Goal: Find specific page/section: Find specific page/section

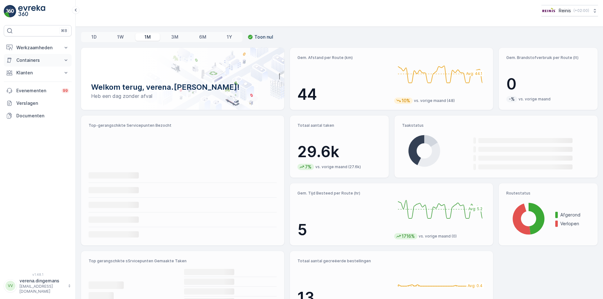
click at [17, 59] on p "Containers" at bounding box center [37, 60] width 43 height 6
click at [32, 46] on p "Werkzaamheden" at bounding box center [37, 48] width 43 height 6
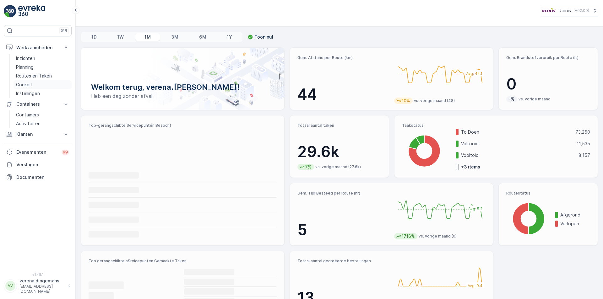
click at [25, 85] on p "Cockpit" at bounding box center [24, 85] width 16 height 6
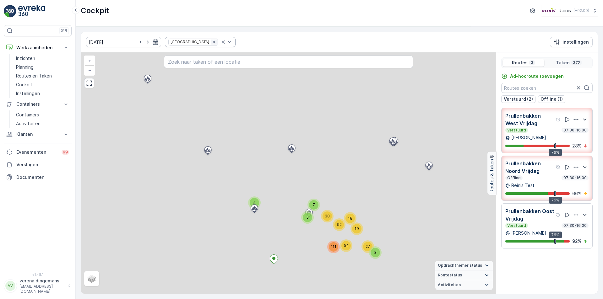
click at [213, 42] on icon "Remove Prullenbakken" at bounding box center [214, 42] width 2 height 2
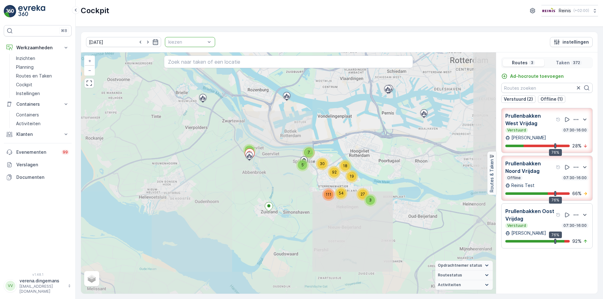
click at [189, 41] on div at bounding box center [187, 42] width 38 height 5
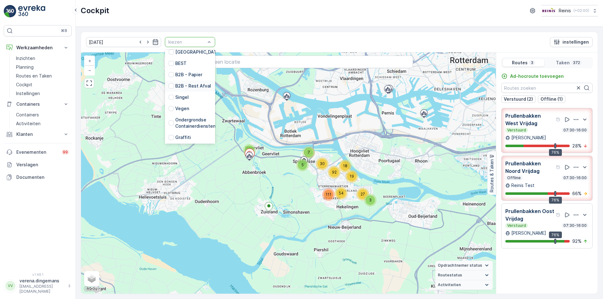
scroll to position [125, 0]
click at [169, 100] on div "GFT HaH" at bounding box center [182, 103] width 26 height 6
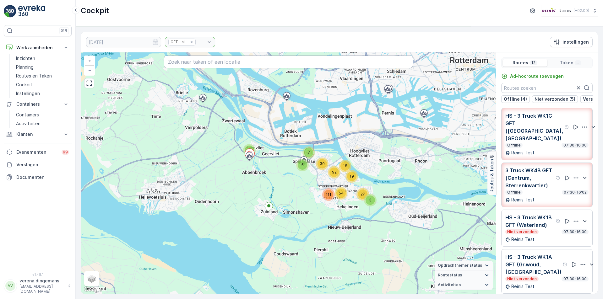
click at [214, 59] on input "text" at bounding box center [288, 62] width 249 height 13
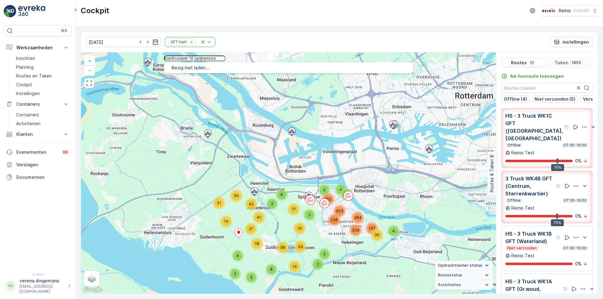
type input "bierbrouwer 16 spijkenisse"
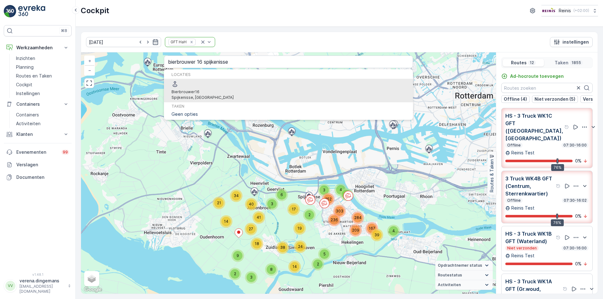
click at [215, 89] on span "Bierbrouwer 16" at bounding box center [202, 92] width 62 height 6
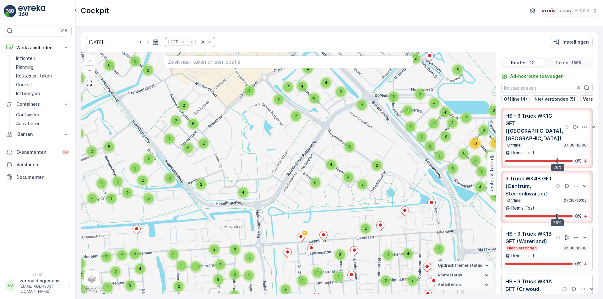
click at [548, 198] on div "Offline 07:30-16:02" at bounding box center [546, 200] width 83 height 5
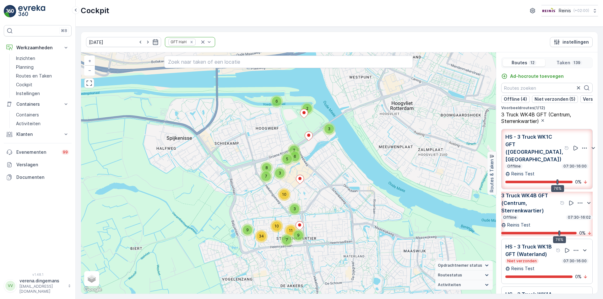
click at [541, 215] on div "Offline 07:30-16:02" at bounding box center [546, 217] width 91 height 5
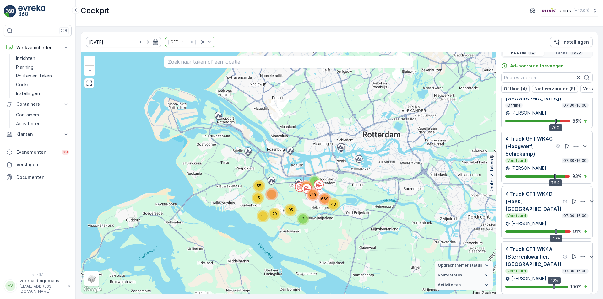
scroll to position [16, 0]
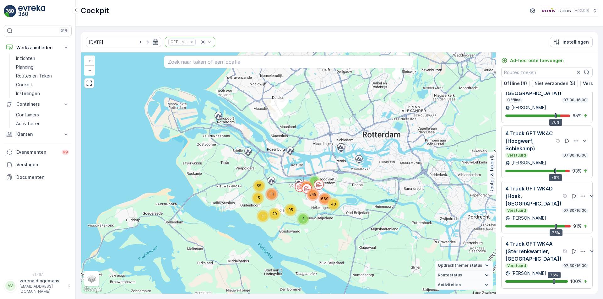
click at [538, 153] on div "Verstuurd 07:30-16:00" at bounding box center [546, 155] width 83 height 5
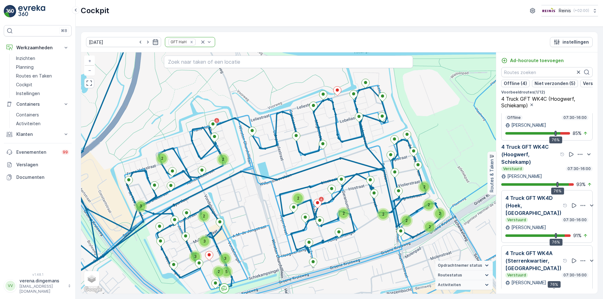
drag, startPoint x: 367, startPoint y: 187, endPoint x: 363, endPoint y: 202, distance: 15.8
click at [363, 202] on div "2 2 2 3 2 2 2 3 2 2 2 2 3 5 2 3 2 + − Satelliet stappenplan Terrein Hybride Lea…" at bounding box center [288, 172] width 415 height 241
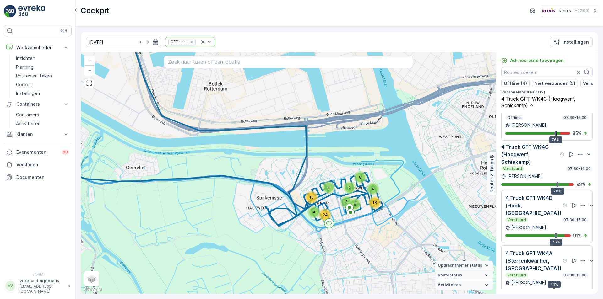
click at [533, 173] on p "[PERSON_NAME]" at bounding box center [524, 176] width 35 height 6
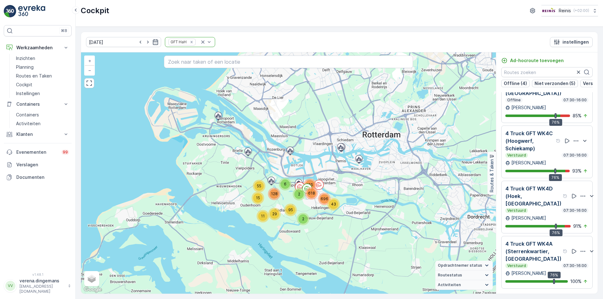
click at [537, 199] on p "4 Truck GFT WK4D (Hoek, [GEOGRAPHIC_DATA])" at bounding box center [533, 196] width 56 height 23
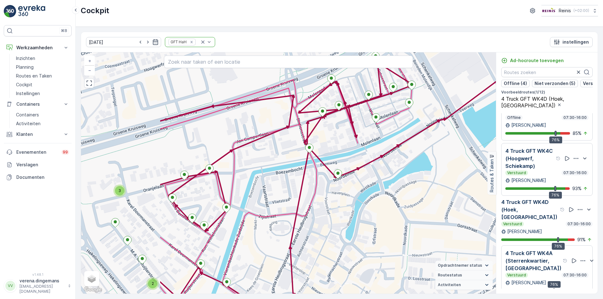
drag, startPoint x: 254, startPoint y: 174, endPoint x: 374, endPoint y: 206, distance: 124.7
click at [374, 206] on div "2 2 2 2 2 2 2 2 2 3 2 + − Satelliet stappenplan Terrein Hybride Leaflet Sneltoe…" at bounding box center [288, 172] width 415 height 241
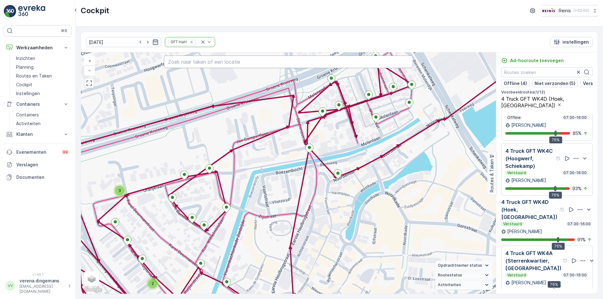
click at [240, 62] on input "text" at bounding box center [288, 62] width 249 height 13
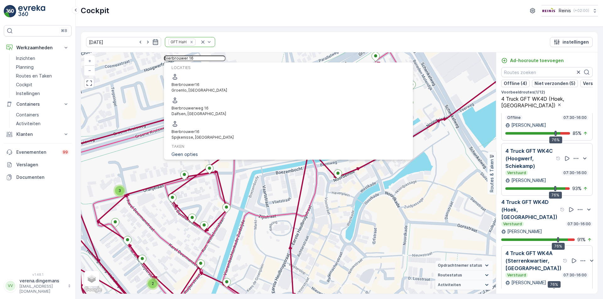
type input "bierbrouwer 16"
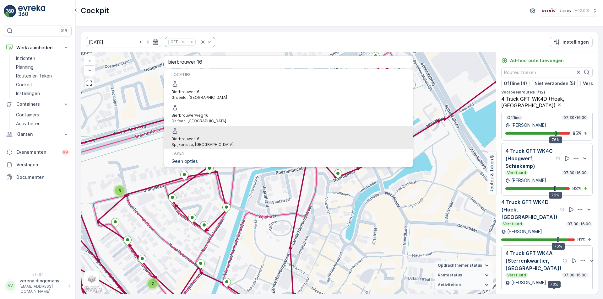
click at [216, 136] on span "Bierbrouwer 16" at bounding box center [202, 139] width 62 height 6
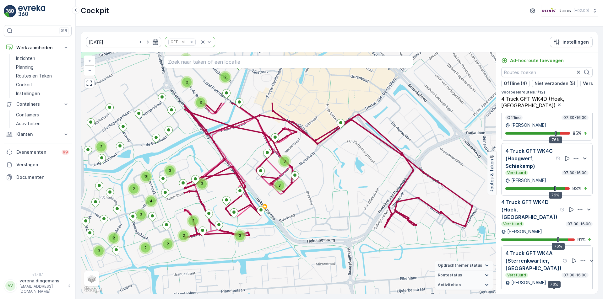
drag, startPoint x: 199, startPoint y: 146, endPoint x: 343, endPoint y: 220, distance: 162.2
click at [343, 220] on div "2 3 2 2 2 3 2 2 2 3 2 3 2 2 2 2 3 3 2 3 4 3 3 3 2 2 3 + − Satelliet stappenplan…" at bounding box center [288, 172] width 415 height 241
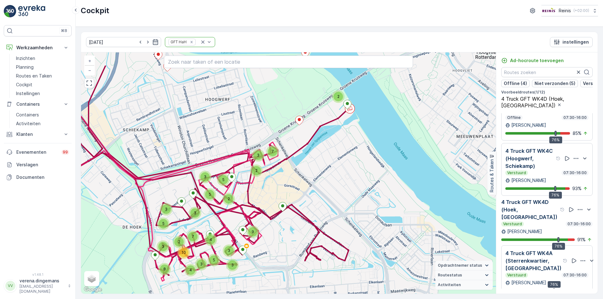
drag, startPoint x: 393, startPoint y: 162, endPoint x: 333, endPoint y: 199, distance: 69.9
click at [333, 199] on div "3 3 2 3 2 7 5 5 3 5 3 4 4 5 9 8 7 2 3 3 5 2 10 3 + − Satelliet stappenplan Terr…" at bounding box center [288, 172] width 415 height 241
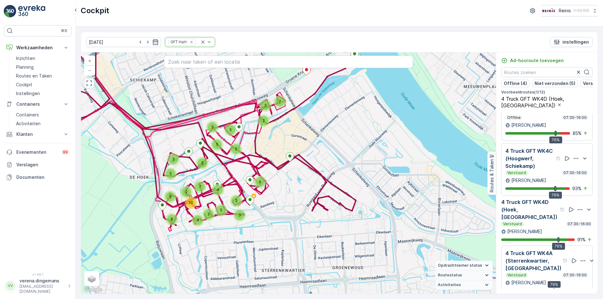
drag, startPoint x: 280, startPoint y: 264, endPoint x: 291, endPoint y: 205, distance: 59.9
click at [291, 205] on div "3 3 2 3 2 7 5 5 3 5 3 4 4 5 9 8 7 2 3 3 5 2 10 3 + − Satelliet stappenplan Terr…" at bounding box center [288, 172] width 415 height 241
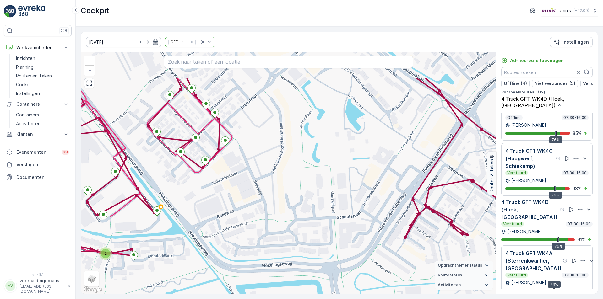
drag, startPoint x: 285, startPoint y: 156, endPoint x: 285, endPoint y: 206, distance: 49.6
click at [285, 206] on div "2 2 2 2 2 2 2 2 2 3 2 + − Satelliet stappenplan Terrein Hybride Leaflet Sneltoe…" at bounding box center [288, 172] width 415 height 241
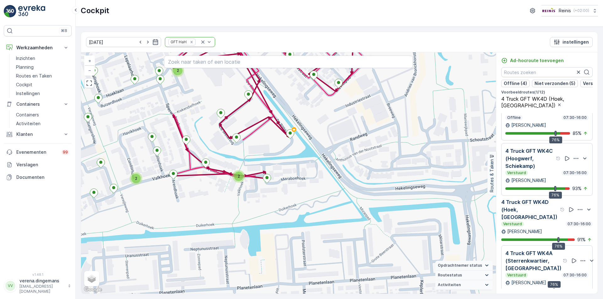
drag, startPoint x: 192, startPoint y: 258, endPoint x: 325, endPoint y: 181, distance: 153.9
click at [325, 181] on div "2 2 2 2 2 2 2 2 2 3 2 + − Satelliet stappenplan Terrein Hybride Leaflet Sneltoe…" at bounding box center [288, 172] width 415 height 241
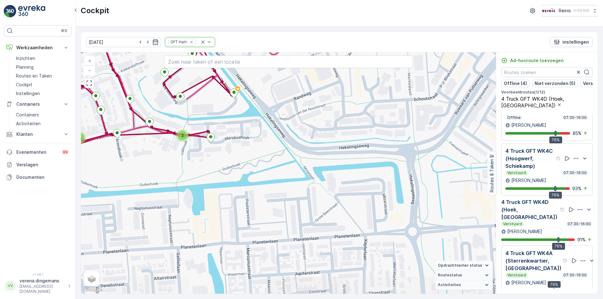
drag, startPoint x: 362, startPoint y: 228, endPoint x: 306, endPoint y: 187, distance: 70.1
click at [306, 187] on div "2 2 2 2 2 2 2 2 2 3 2 + − Satelliet stappenplan Terrein Hybride Leaflet Sneltoe…" at bounding box center [288, 172] width 415 height 241
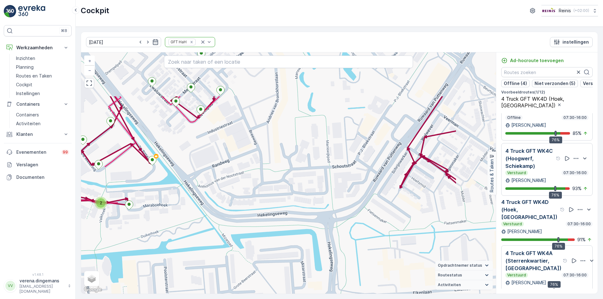
drag, startPoint x: 337, startPoint y: 184, endPoint x: 283, endPoint y: 245, distance: 81.6
click at [283, 245] on div "2 2 2 2 2 2 2 2 2 3 2 + − Satelliet stappenplan Terrein Hybride Leaflet Sneltoe…" at bounding box center [288, 172] width 415 height 241
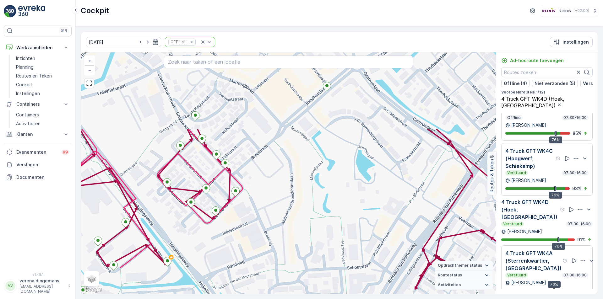
drag, startPoint x: 314, startPoint y: 119, endPoint x: 328, endPoint y: 216, distance: 98.1
click at [328, 216] on div "2 2 2 2 2 2 2 2 2 3 2 + − Satelliet stappenplan Terrein Hybride Leaflet Sneltoe…" at bounding box center [288, 172] width 415 height 241
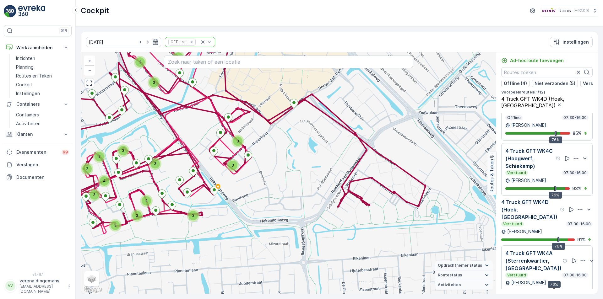
drag, startPoint x: 360, startPoint y: 267, endPoint x: 326, endPoint y: 220, distance: 57.5
click at [326, 220] on div "2 3 2 2 2 3 2 2 2 3 2 3 2 3 2 3 2 3 3 4 3 3 3 2 2 3 + − Satelliet stappenplan T…" at bounding box center [288, 172] width 415 height 241
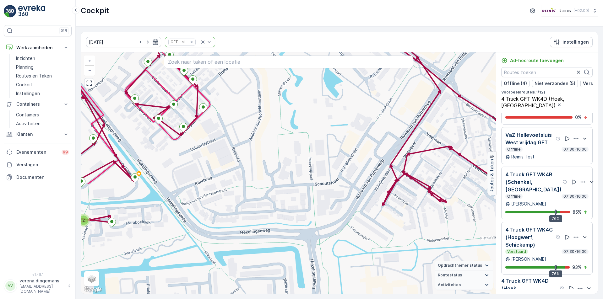
scroll to position [388, 0]
click at [544, 179] on p "4 Truck GFT WK4B (Schenkel, [GEOGRAPHIC_DATA])" at bounding box center [533, 182] width 56 height 23
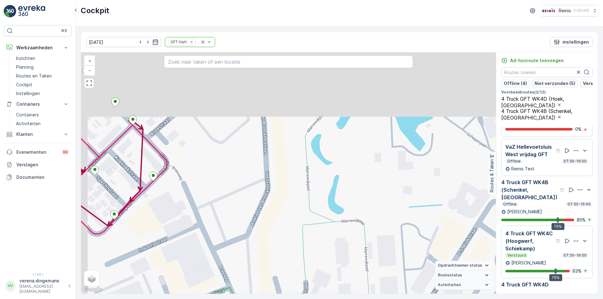
drag, startPoint x: 264, startPoint y: 147, endPoint x: 297, endPoint y: 239, distance: 98.0
click at [297, 239] on div "2 2 2 2 2 2 3 2 2 2 2 2 2 2 3 2 2 2 2 2 2 2 2 2 2 2 2 2 + − Satelliet stappenpl…" at bounding box center [288, 172] width 415 height 241
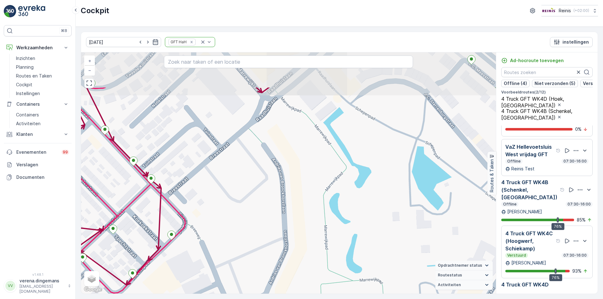
drag, startPoint x: 244, startPoint y: 136, endPoint x: 262, endPoint y: 195, distance: 62.2
click at [262, 195] on div "2 2 2 2 2 2 3 2 2 2 2 2 2 2 3 2 2 2 2 2 2 2 2 2 2 2 2 2 + − Satelliet stappenpl…" at bounding box center [288, 172] width 415 height 241
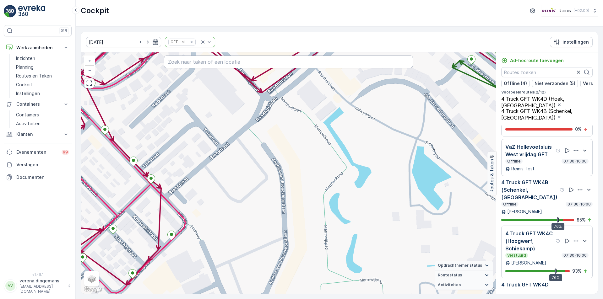
click at [212, 62] on input "text" at bounding box center [288, 62] width 249 height 13
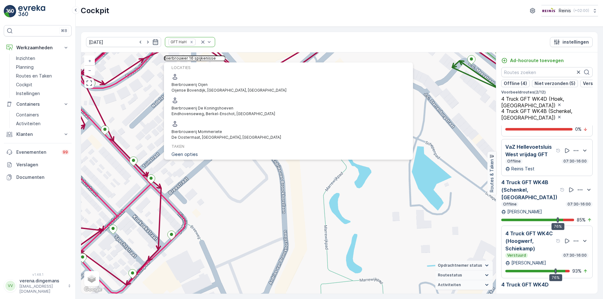
type input "bierbrouwer 16 spijkenisse"
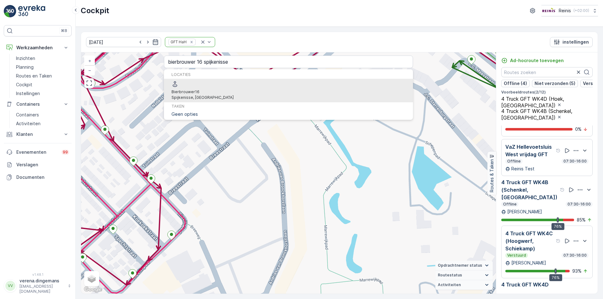
click at [226, 89] on span "Bierbrouwer 16" at bounding box center [202, 92] width 62 height 6
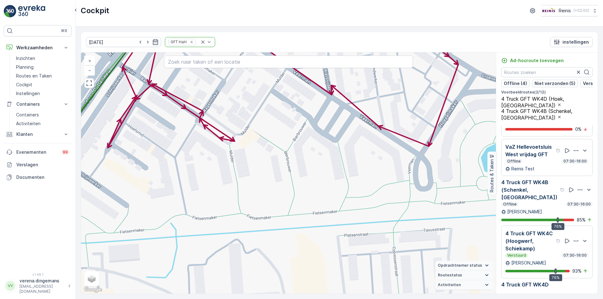
scroll to position [420, 0]
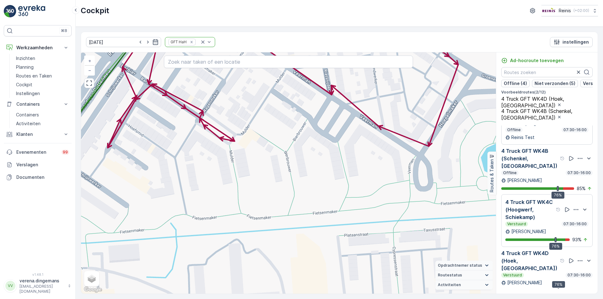
click at [545, 222] on div "Verstuurd 07:30-16:00" at bounding box center [546, 224] width 83 height 5
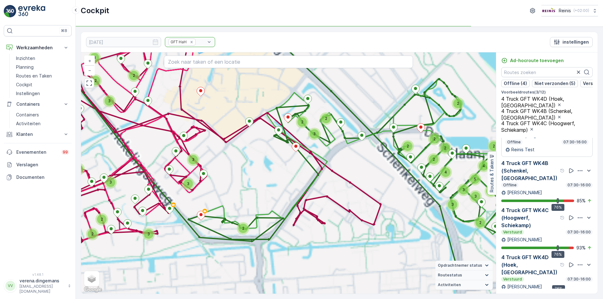
drag, startPoint x: 310, startPoint y: 197, endPoint x: 295, endPoint y: 174, distance: 27.6
click at [295, 170] on div "2 6 2 4 2 6 3 2 3 4 3 5 2 4 2 2 2 3 3 4 2 2 2 2 2 4 5 2 7 2 3 4 2 4 2 3 2 2 3 2…" at bounding box center [288, 172] width 415 height 241
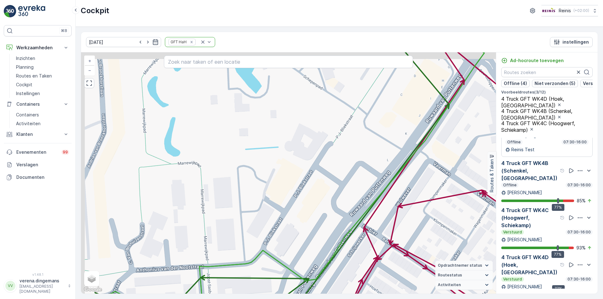
drag, startPoint x: 247, startPoint y: 153, endPoint x: 302, endPoint y: 160, distance: 55.4
click at [302, 160] on div "2 2 2 2 2 2 3 2 2 2 2 2 2 2 2 3 2 2 2 2 2 2 2 2 2 2 2 2 2 2 + − Satelliet stapp…" at bounding box center [288, 172] width 415 height 241
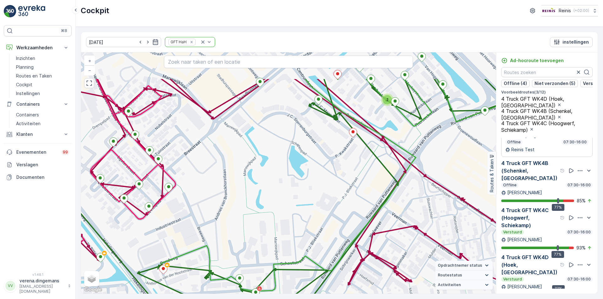
drag, startPoint x: 250, startPoint y: 122, endPoint x: 273, endPoint y: 172, distance: 55.8
click at [273, 172] on div "2 5 2 3 2 3 2 3 2 2 3 4 2 3 2 2 2 3 2 2 2 2 2 2 3 4 3 3 3 2 2 2 2 2 2 2 2 2 2 2…" at bounding box center [288, 172] width 415 height 241
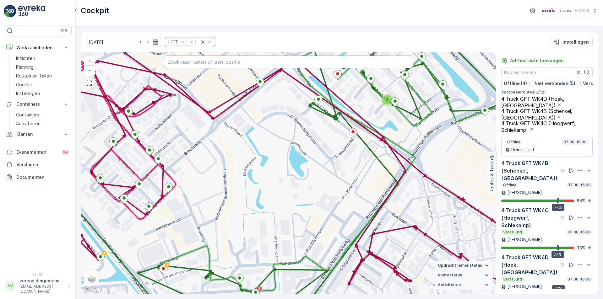
click at [199, 59] on input "text" at bounding box center [288, 62] width 249 height 13
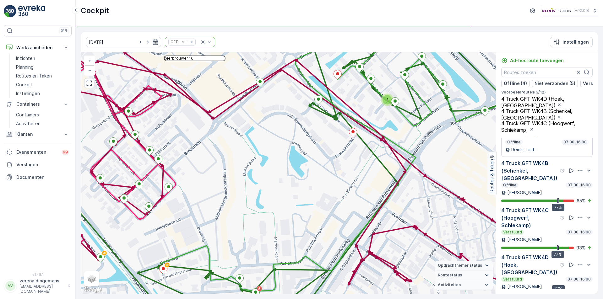
type input "bierbrouwer 16"
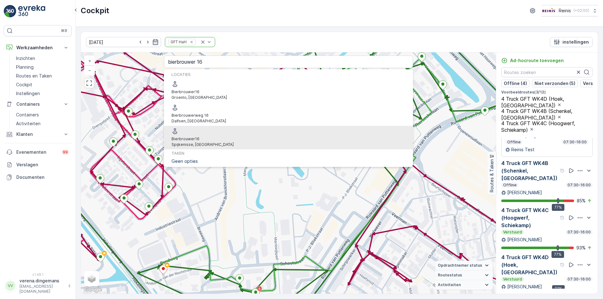
click at [195, 137] on span "Bierbrouwer" at bounding box center [183, 139] width 24 height 5
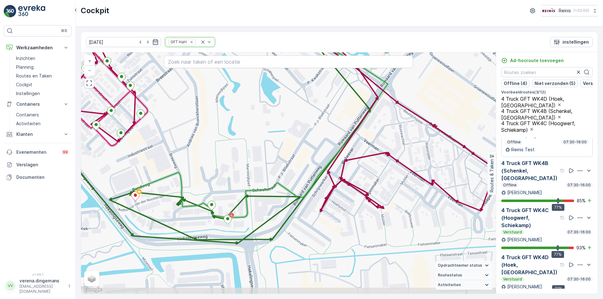
drag, startPoint x: 306, startPoint y: 237, endPoint x: 278, endPoint y: 163, distance: 78.9
click at [278, 163] on div "2 5 2 3 2 3 2 3 2 2 3 4 2 3 2 2 2 3 2 2 2 2 2 2 3 4 3 3 3 2 2 2 2 2 2 2 2 2 2 2…" at bounding box center [288, 172] width 415 height 241
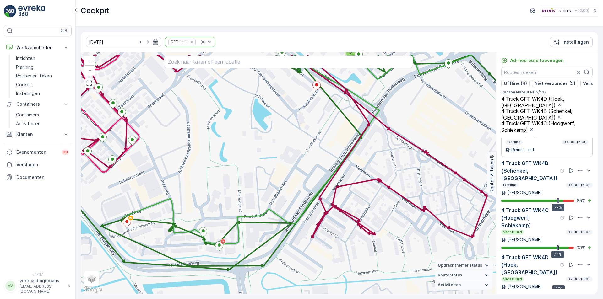
drag, startPoint x: 195, startPoint y: 161, endPoint x: 180, endPoint y: 188, distance: 31.4
click at [180, 188] on div "2 5 2 3 2 3 2 3 2 2 3 4 2 3 2 2 2 3 2 2 2 2 2 2 3 4 3 3 3 2 2 2 2 2 2 2 2 2 2 2…" at bounding box center [288, 172] width 415 height 241
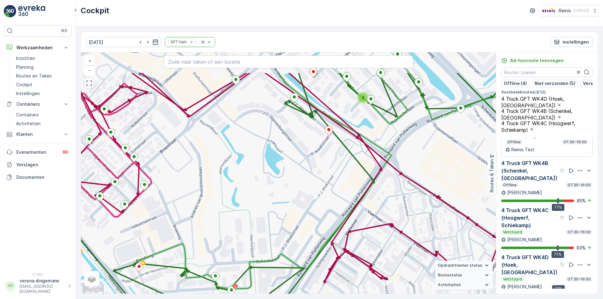
drag, startPoint x: 279, startPoint y: 117, endPoint x: 291, endPoint y: 162, distance: 46.5
click at [291, 162] on div "2 5 2 3 2 3 2 3 2 2 3 4 2 3 2 2 2 3 2 2 2 2 2 2 3 4 3 3 3 2 2 2 2 2 2 2 2 2 2 2…" at bounding box center [288, 172] width 415 height 241
click at [211, 64] on input "text" at bounding box center [288, 62] width 249 height 13
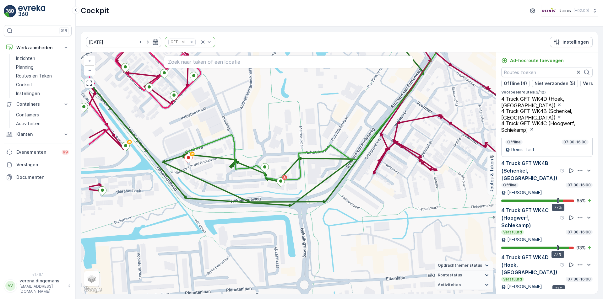
drag, startPoint x: 269, startPoint y: 215, endPoint x: 318, endPoint y: 106, distance: 119.6
click at [318, 106] on div "2 2 2 2 2 2 2 3 2 2 2 3 3 2 3 2 3 4 2 2 2 3 3 2 2 2 4 3 3 2 2 2 3 2 3 2 2 3 2 2…" at bounding box center [288, 172] width 415 height 241
click at [225, 64] on input "text" at bounding box center [288, 62] width 249 height 13
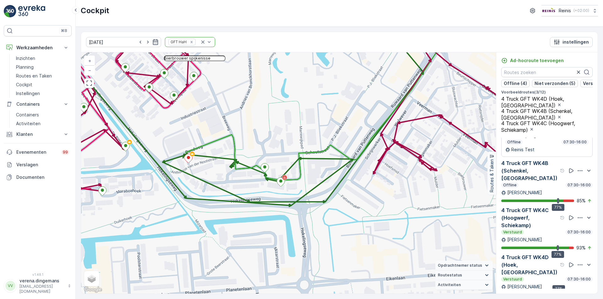
type input "bierbrouwer spijkenisse"
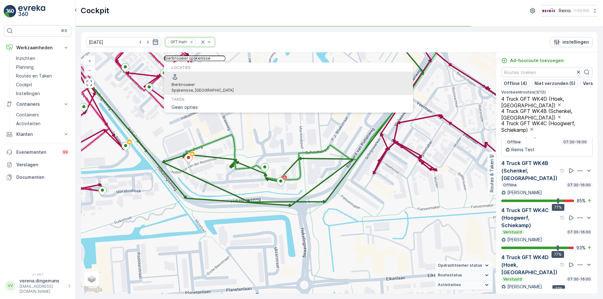
click at [212, 82] on span "Bierbrouwer" at bounding box center [202, 85] width 62 height 6
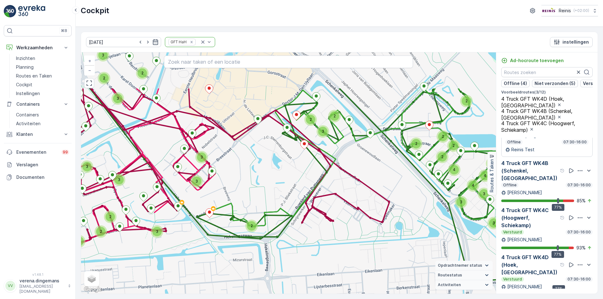
drag, startPoint x: 206, startPoint y: 190, endPoint x: 192, endPoint y: 258, distance: 69.8
click at [192, 258] on div "2 6 2 4 6 3 3 3 4 4 4 2 4 2 2 2 2 3 2 4 2 2 2 2 4 6 2 4 7 3 5 3 2 3 2 2 3 2 4 2…" at bounding box center [288, 172] width 415 height 241
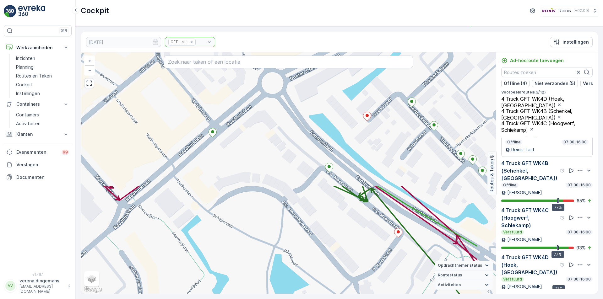
drag, startPoint x: 296, startPoint y: 105, endPoint x: 237, endPoint y: 289, distance: 192.8
click at [238, 290] on div "2 2 2 2 2 2 3 2 2 2 2 2 2 2 2 3 2 2 2 2 2 2 2 2 2 2 2 2 2 2 + − Satelliet stapp…" at bounding box center [288, 172] width 415 height 241
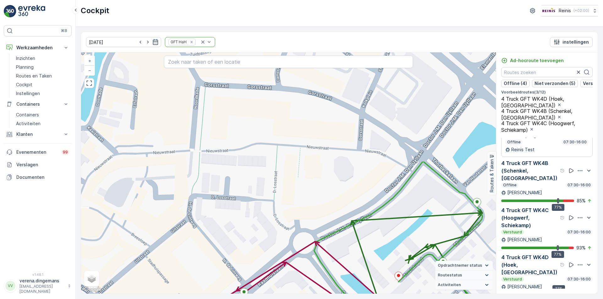
drag, startPoint x: 271, startPoint y: 195, endPoint x: 270, endPoint y: 236, distance: 40.8
click at [270, 236] on div "2 2 2 2 2 2 2 2 2 2 2 2 2 3 2 2 2 2 2 2 2 2 3 2 2 2 2 2 2 2 + − Satelliet stapp…" at bounding box center [288, 172] width 415 height 241
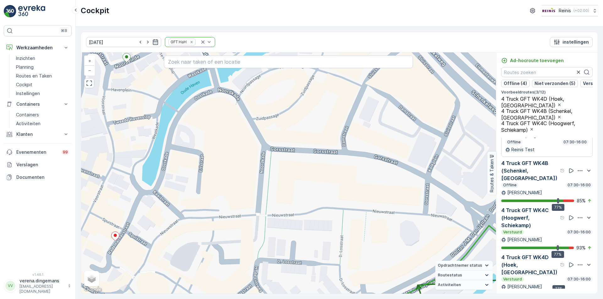
drag, startPoint x: 250, startPoint y: 144, endPoint x: 316, endPoint y: 209, distance: 92.2
click at [316, 209] on div "2 2 2 2 2 2 2 2 2 2 2 2 2 3 2 2 2 2 2 2 2 2 3 2 2 2 2 2 2 2 + − Satelliet stapp…" at bounding box center [288, 172] width 415 height 241
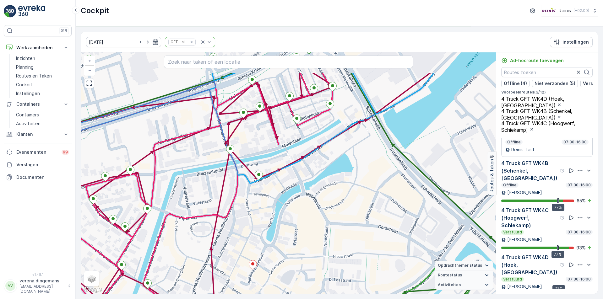
drag, startPoint x: 232, startPoint y: 149, endPoint x: 269, endPoint y: 194, distance: 58.4
click at [269, 194] on div "2 5 2 3 2 3 2 3 2 2 3 4 2 3 2 2 2 3 2 2 2 2 2 2 3 4 3 3 3 2 2 2 2 2 2 2 2 2 2 3…" at bounding box center [288, 172] width 415 height 241
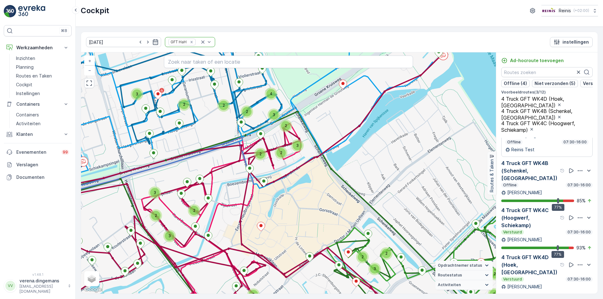
scroll to position [499, 0]
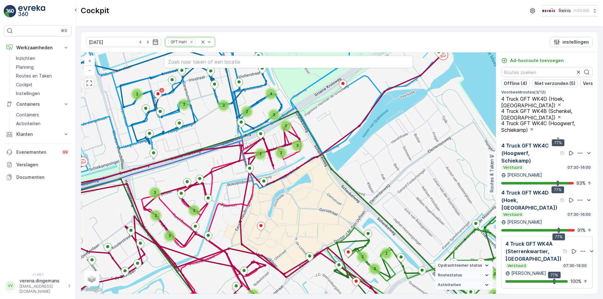
click at [537, 259] on p "4 Truck GFT WK4A (Sterrenkwartier, [GEOGRAPHIC_DATA])" at bounding box center [533, 251] width 56 height 23
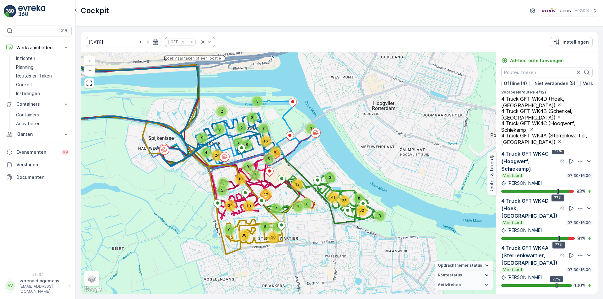
click at [225, 61] on input "text" at bounding box center [195, 59] width 62 height 6
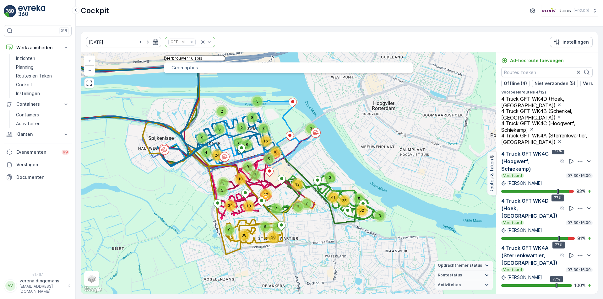
type input "bierbrouwer 16 spi"
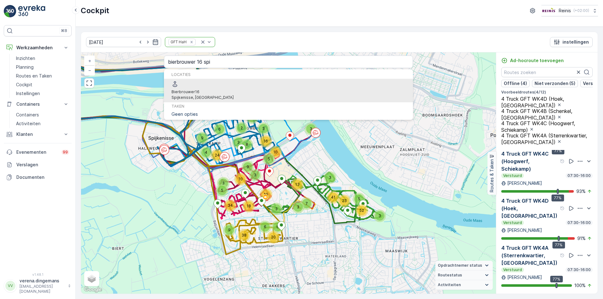
click at [195, 89] on span "Bierbrouwer" at bounding box center [183, 91] width 24 height 5
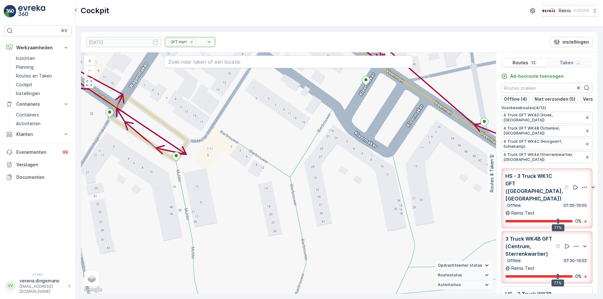
scroll to position [499, 0]
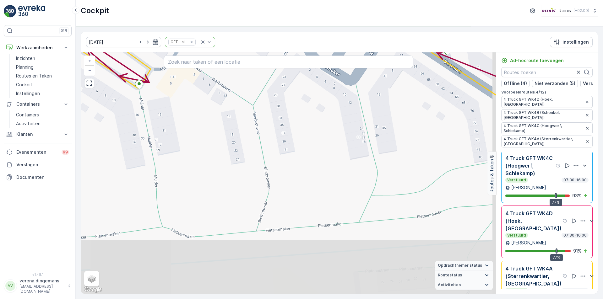
drag, startPoint x: 329, startPoint y: 199, endPoint x: 292, endPoint y: 127, distance: 80.9
click at [292, 127] on div "2 2 2 2 2 2 2 2 2 2 2 2 2 3 2 2 2 2 + − Satelliet stappenplan Terrein Hybride L…" at bounding box center [288, 172] width 415 height 241
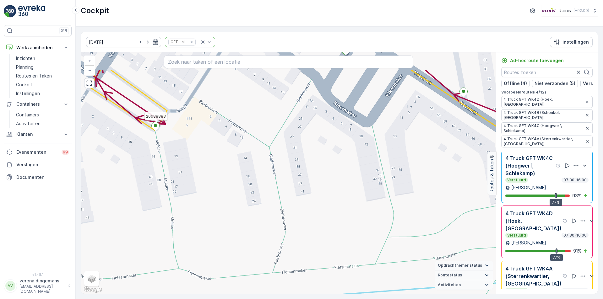
drag, startPoint x: 243, startPoint y: 163, endPoint x: 259, endPoint y: 205, distance: 45.1
click at [259, 205] on div "2 2 2 2 2 2 2 2 2 2 2 2 2 3 2 2 2 2 20688883 + − Satelliet stappenplan Terrein …" at bounding box center [288, 172] width 415 height 241
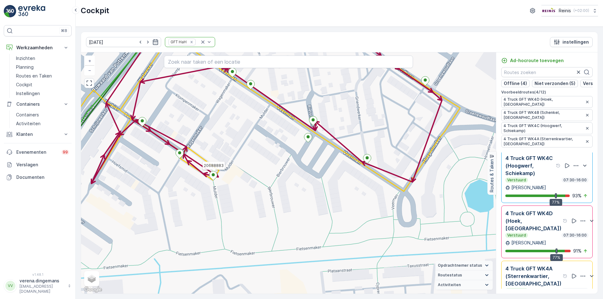
drag, startPoint x: 258, startPoint y: 124, endPoint x: 268, endPoint y: 148, distance: 25.8
click at [268, 148] on div "2 2 2 2 2 2 3 2 2 2 2 2 2 2 2 3 2 2 2 2 2 2 2 2 2 2 2 2 2 2 2 2 2 20688883 + − …" at bounding box center [288, 172] width 415 height 241
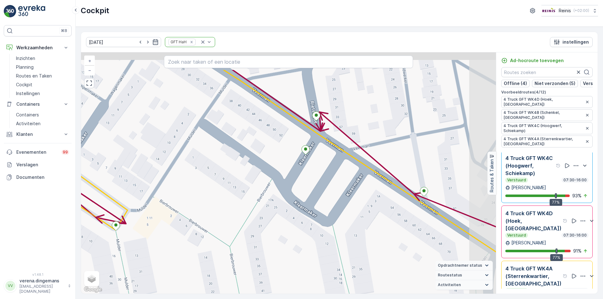
drag, startPoint x: 257, startPoint y: 172, endPoint x: 229, endPoint y: 216, distance: 52.7
click at [229, 216] on div "2 2 3 2 2 2 2 2 2 2 2 2 2 2 2 2 2 2 + − Satelliet stappenplan Terrein Hybride L…" at bounding box center [288, 172] width 415 height 241
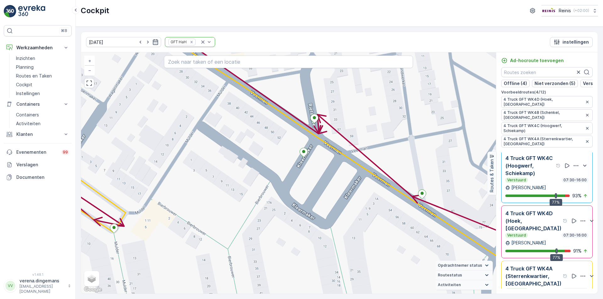
click at [374, 40] on div "[DATE] GFT HaH instellingen" at bounding box center [339, 42] width 517 height 20
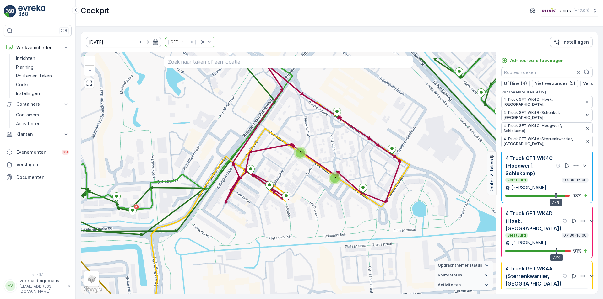
drag, startPoint x: 280, startPoint y: 176, endPoint x: 303, endPoint y: 206, distance: 37.2
click at [303, 206] on div "2 2 2 5 2 3 2 3 2 3 2 2 3 4 2 3 2 2 2 3 2 2 2 2 2 2 3 4 3 3 3 2 2 2 2 2 2 2 2 2…" at bounding box center [288, 172] width 415 height 241
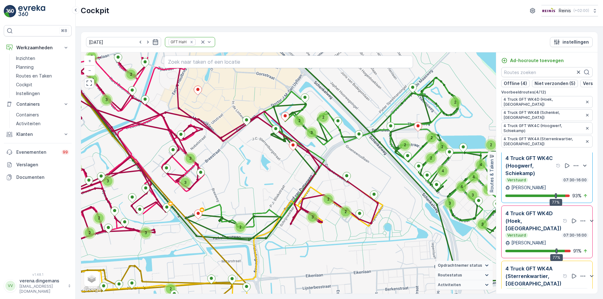
drag, startPoint x: 307, startPoint y: 132, endPoint x: 330, endPoint y: 161, distance: 36.9
click at [330, 161] on div "2 2 2 6 2 4 6 3 3 3 4 4 4 2 4 2 2 2 2 3 2 4 2 2 2 2 4 6 2 4 7 3 5 3 2 3 2 2 3 2…" at bounding box center [288, 172] width 415 height 241
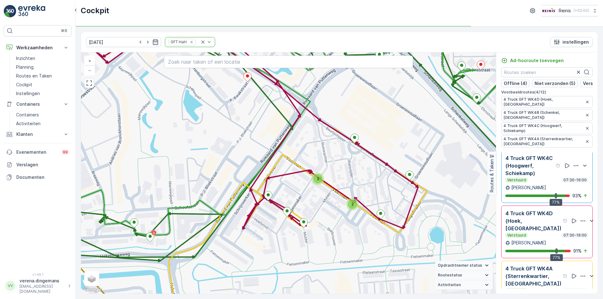
scroll to position [512, 0]
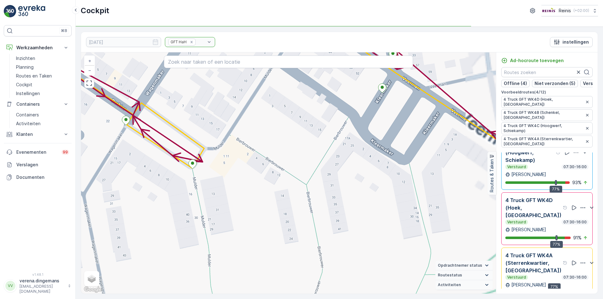
drag, startPoint x: 356, startPoint y: 238, endPoint x: 321, endPoint y: 162, distance: 83.7
click at [321, 162] on div "2 2 3 2 2 2 2 2 2 2 2 2 2 2 2 2 2 2 + − Satelliet stappenplan Terrein Hybride L…" at bounding box center [288, 172] width 415 height 241
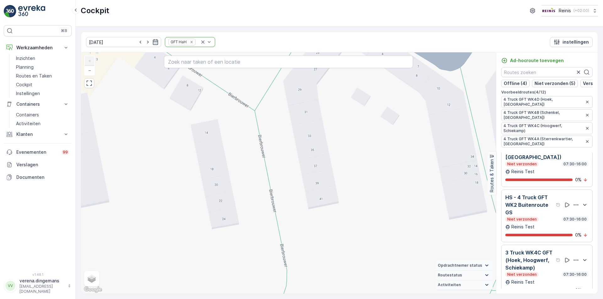
scroll to position [167, 0]
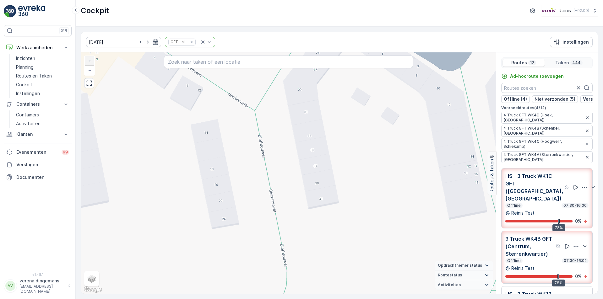
scroll to position [167, 0]
